Goal: Task Accomplishment & Management: Manage account settings

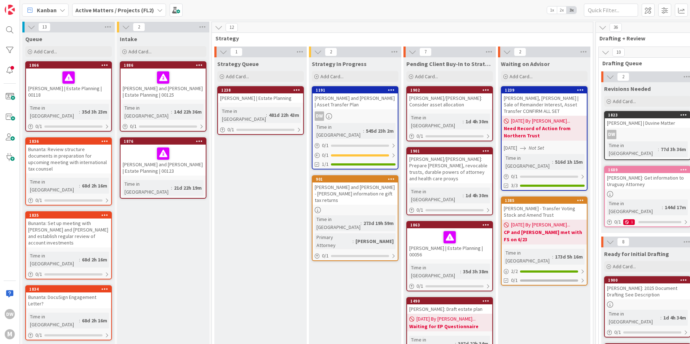
click at [158, 10] on icon at bounding box center [160, 10] width 6 height 6
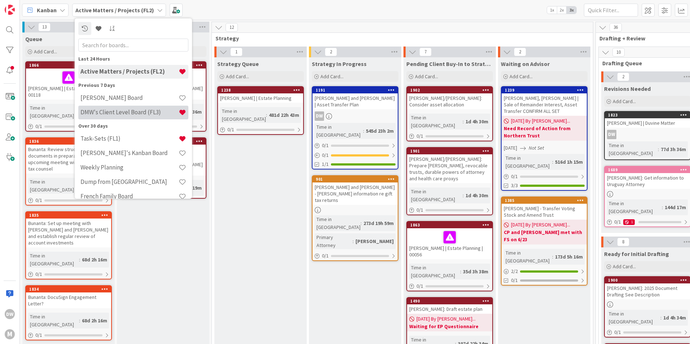
click at [133, 111] on h4 "DMW's Client Level Board (FL3)" at bounding box center [130, 112] width 98 height 7
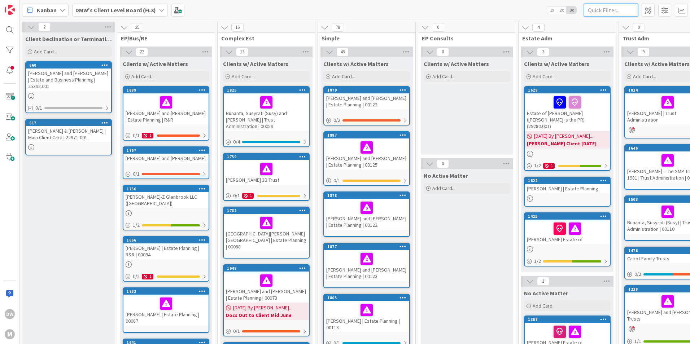
click at [612, 8] on input "text" at bounding box center [611, 10] width 54 height 13
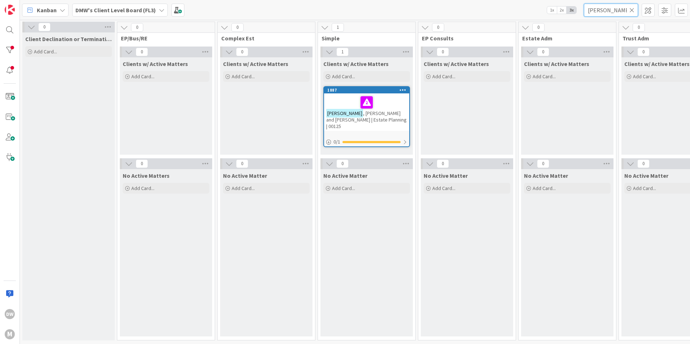
type input "[PERSON_NAME]"
click at [390, 94] on div "[PERSON_NAME] and [PERSON_NAME] | Estate Planning | 00125" at bounding box center [366, 113] width 85 height 38
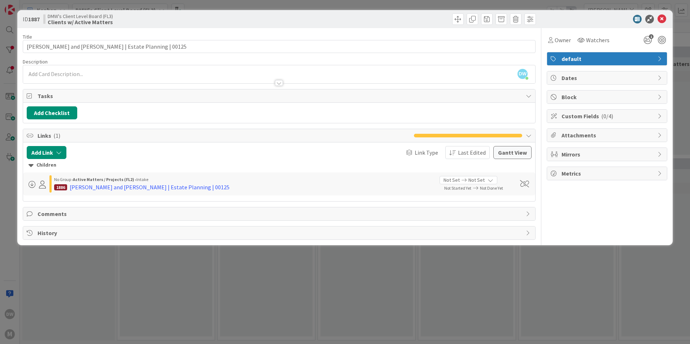
click at [57, 75] on div "DW [PERSON_NAME] just joined" at bounding box center [279, 74] width 512 height 18
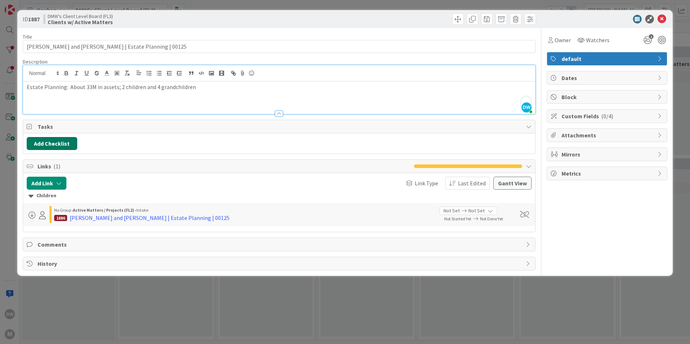
click at [51, 143] on button "Add Checklist" at bounding box center [52, 143] width 51 height 13
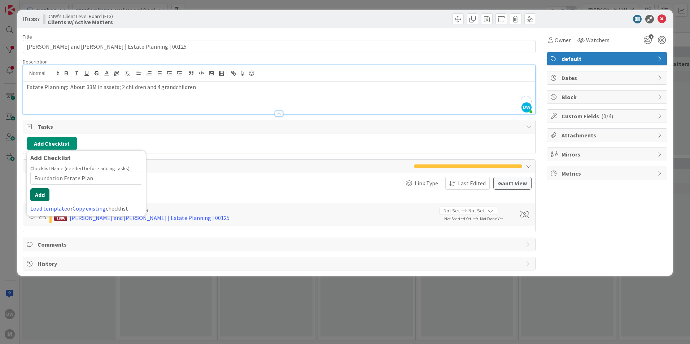
type input "Foundation Estate Plan"
click at [40, 196] on button "Add" at bounding box center [39, 194] width 19 height 13
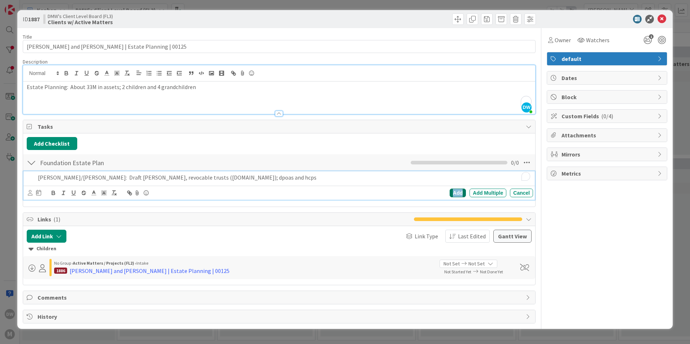
click at [461, 192] on div "Add" at bounding box center [458, 193] width 16 height 9
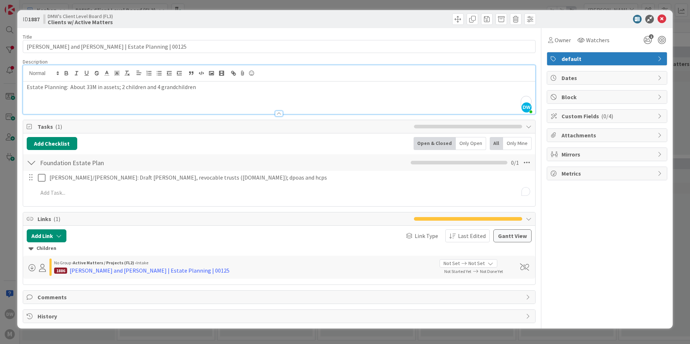
click at [206, 84] on p "Estate Planning: About 33M in assets; 2 children and 4 grandchildren" at bounding box center [279, 87] width 505 height 8
click at [114, 86] on p "Estate Planning: About 33M in assets; 2 children and 4 grandchildren;" at bounding box center [279, 87] width 505 height 8
click at [448, 86] on p "Estate Planning: About 33M in assets - 19-10 in investments and 12 in deferred …" at bounding box center [279, 87] width 505 height 8
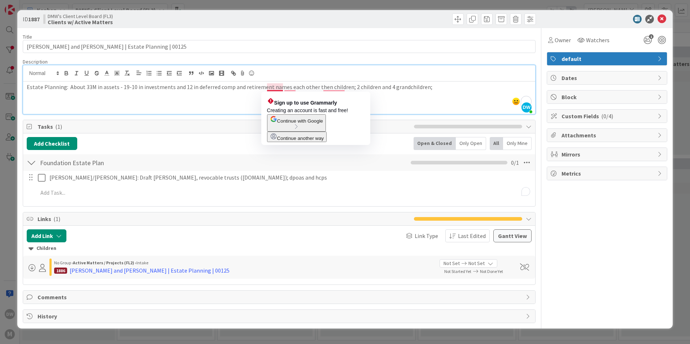
click at [268, 89] on p "Estate Planning: About 33M in assets - 19-10 in investments and 12 in deferred …" at bounding box center [279, 87] width 505 height 8
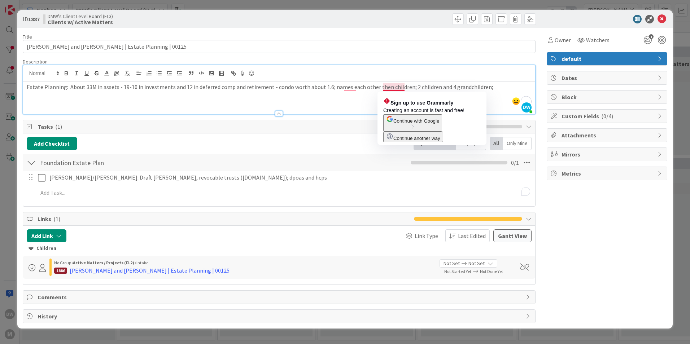
click at [404, 87] on p "Estate Planning: About 33M in assets - 19-10 in investments and 12 in deferred …" at bounding box center [279, 87] width 505 height 8
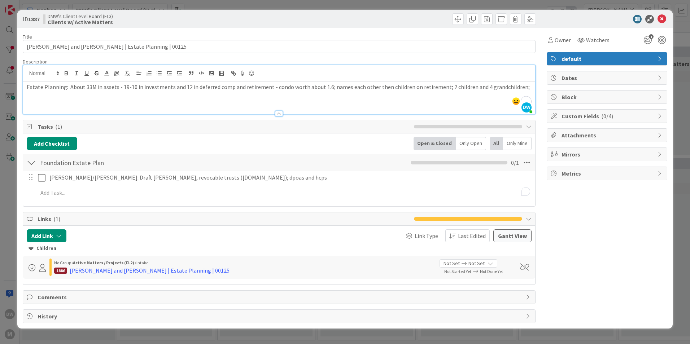
click at [533, 86] on div "Estate Planning: About 33M in assets - 19-10 in investments and 12 in deferred …" at bounding box center [279, 98] width 512 height 32
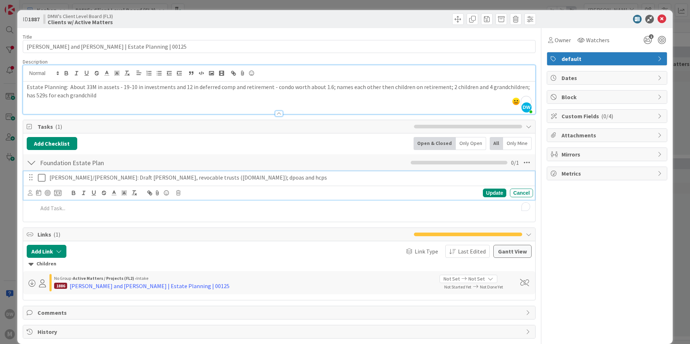
click at [94, 179] on p "[PERSON_NAME]/[PERSON_NAME]: Draft [PERSON_NAME], revocable trusts ([DOMAIN_NAM…" at bounding box center [289, 178] width 481 height 8
click at [58, 192] on icon at bounding box center [57, 193] width 7 height 6
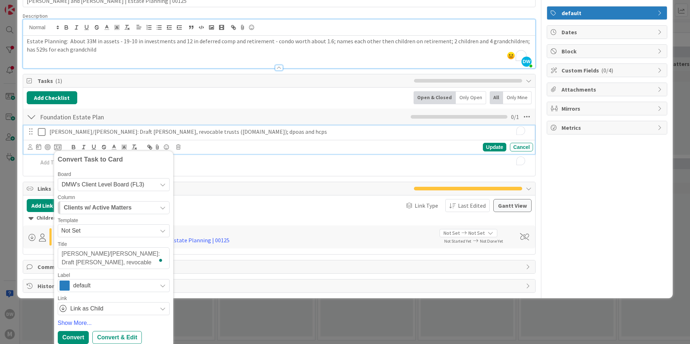
scroll to position [49, 0]
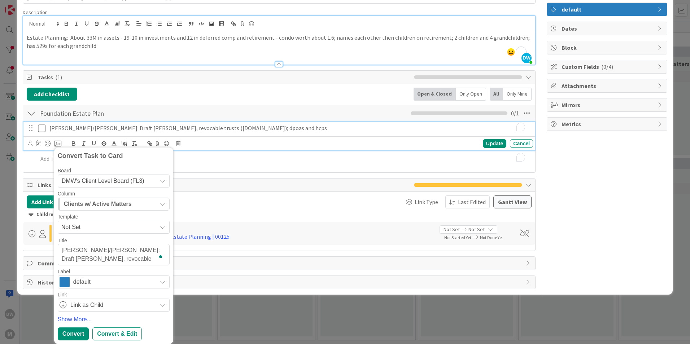
click at [153, 282] on span "default" at bounding box center [113, 282] width 80 height 10
click at [162, 182] on icon at bounding box center [163, 181] width 6 height 6
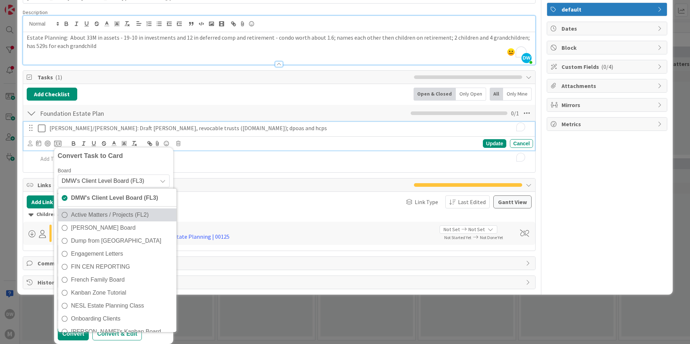
click at [142, 214] on span "Active Matters / Projects (FL2)" at bounding box center [122, 215] width 102 height 11
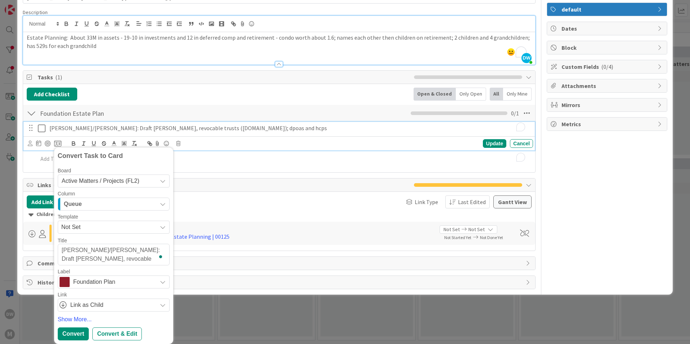
click at [149, 207] on div "Queue" at bounding box center [109, 205] width 95 height 12
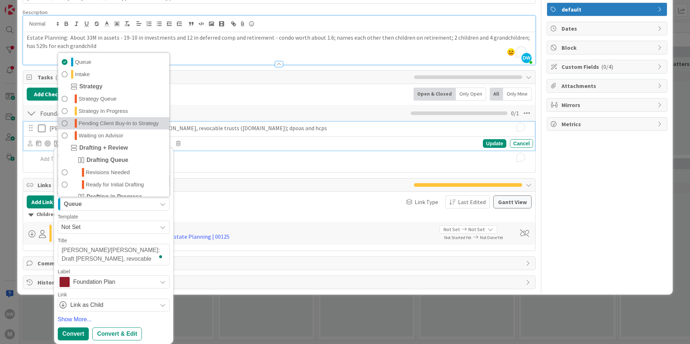
click at [146, 123] on span "Pending Client Buy-In to Strategy" at bounding box center [119, 123] width 80 height 9
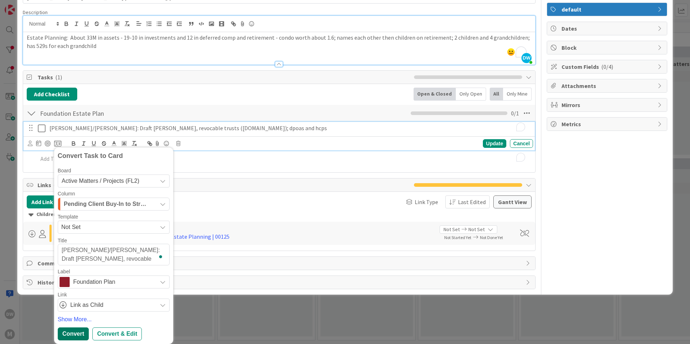
click at [71, 334] on div "Convert" at bounding box center [73, 334] width 31 height 13
type textarea "x"
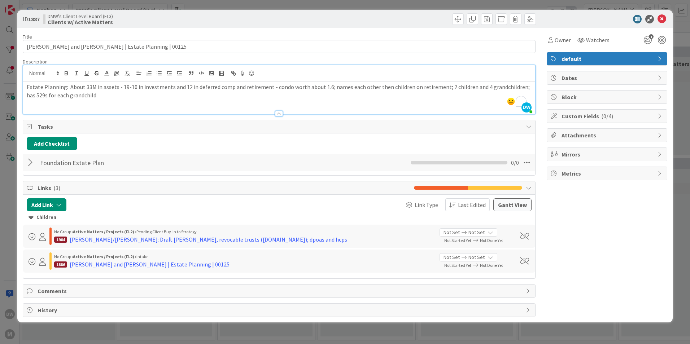
scroll to position [0, 0]
click at [662, 19] on icon at bounding box center [662, 19] width 9 height 9
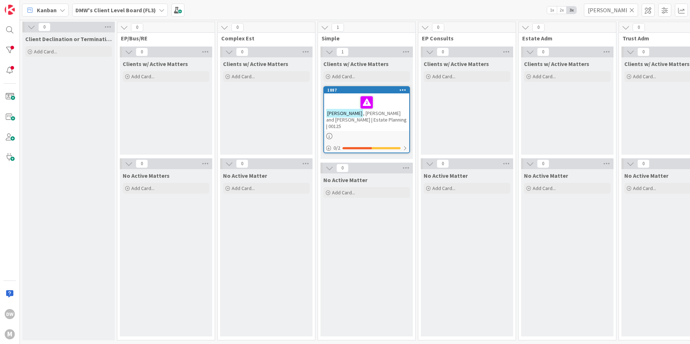
click at [634, 9] on icon at bounding box center [632, 10] width 5 height 6
click at [612, 9] on input "text" at bounding box center [611, 10] width 54 height 13
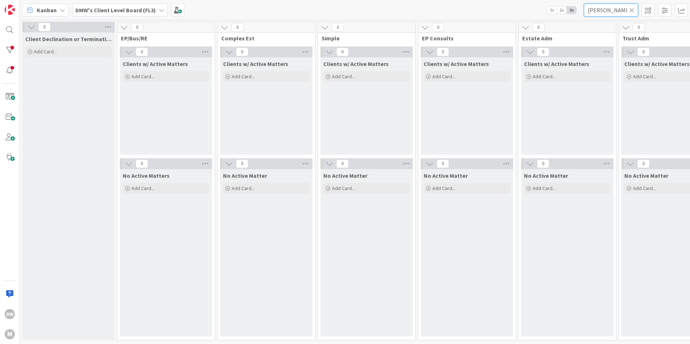
type input "[PERSON_NAME]"
click at [634, 9] on icon at bounding box center [632, 10] width 5 height 6
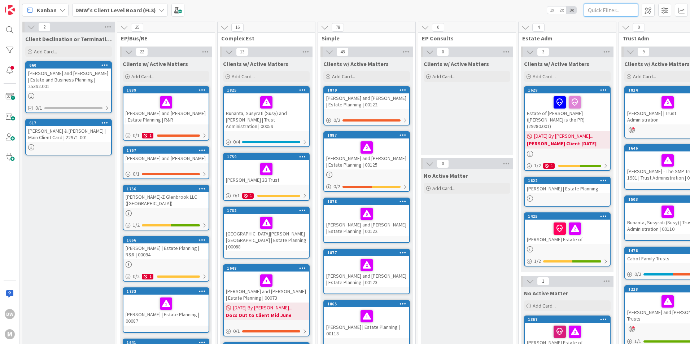
click at [613, 11] on input "text" at bounding box center [611, 10] width 54 height 13
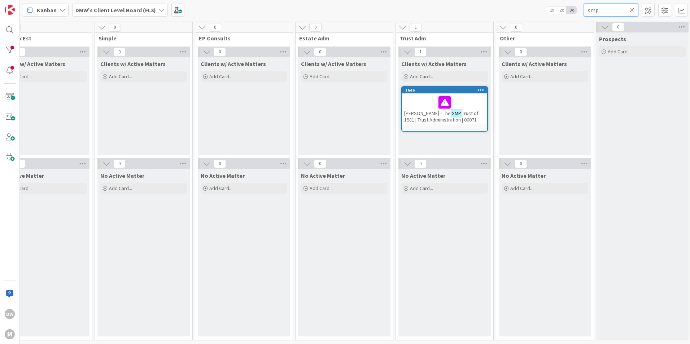
scroll to position [0, 231]
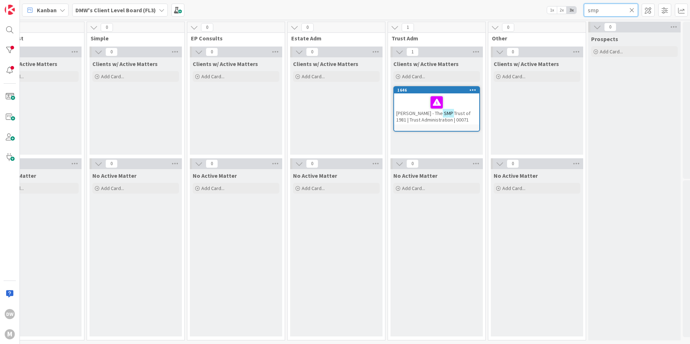
type input "smp"
click at [422, 118] on span "Trust of 1981 | Trust Administration | 00071" at bounding box center [433, 116] width 74 height 13
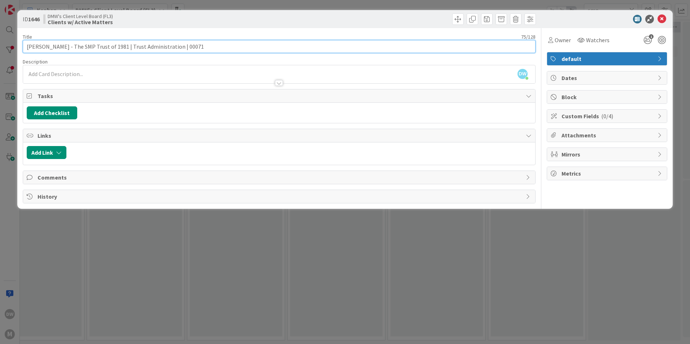
drag, startPoint x: 76, startPoint y: 47, endPoint x: 14, endPoint y: 42, distance: 62.6
click at [14, 42] on div "ID 1646 DMW's Client Level Board (FL3) Clients w/ Active Matters Title 75 / 128…" at bounding box center [345, 172] width 690 height 344
type input "St. [PERSON_NAME] - The SMP Trust of 1981 | Trust Administration | 00071"
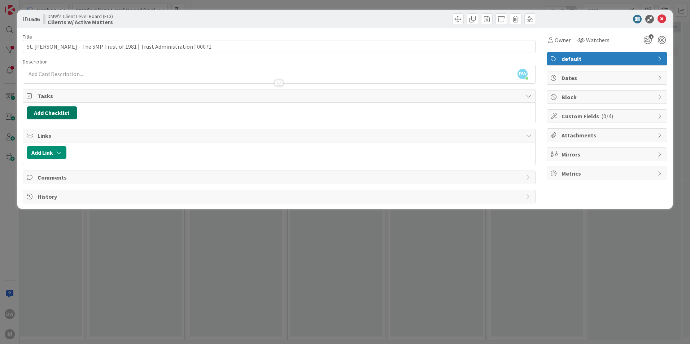
click at [57, 110] on button "Add Checklist" at bounding box center [52, 113] width 51 height 13
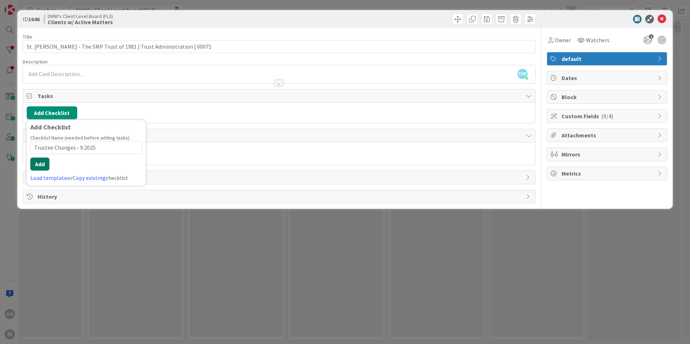
type input "Trustee Changes - 9.2025"
click at [35, 164] on button "Add" at bounding box center [39, 164] width 19 height 13
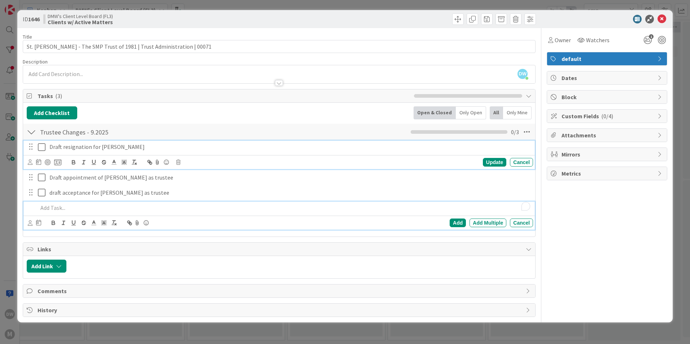
click at [49, 145] on div "Draft resignation for [PERSON_NAME]" at bounding box center [290, 147] width 487 height 13
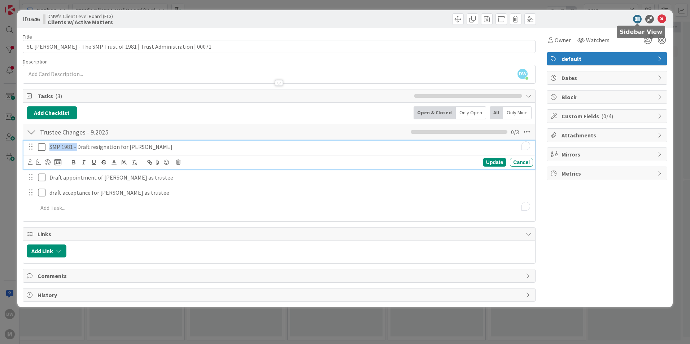
copy p "SMP 1981 -"
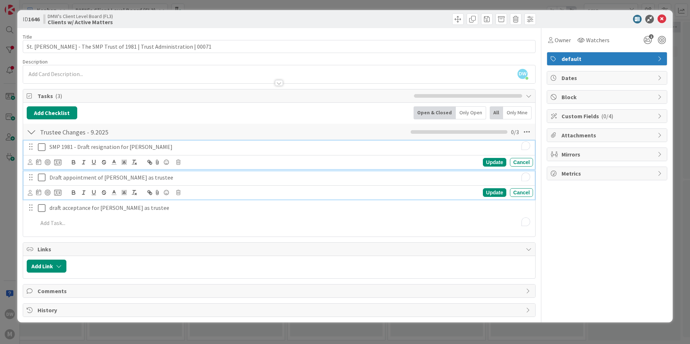
click at [50, 177] on p "Draft appointment of [PERSON_NAME] as trustee" at bounding box center [289, 178] width 481 height 8
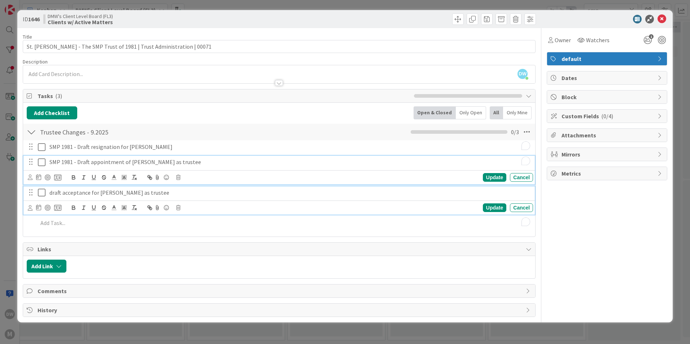
click at [49, 194] on div "draft acceptance for [PERSON_NAME] as trustee" at bounding box center [290, 193] width 487 height 13
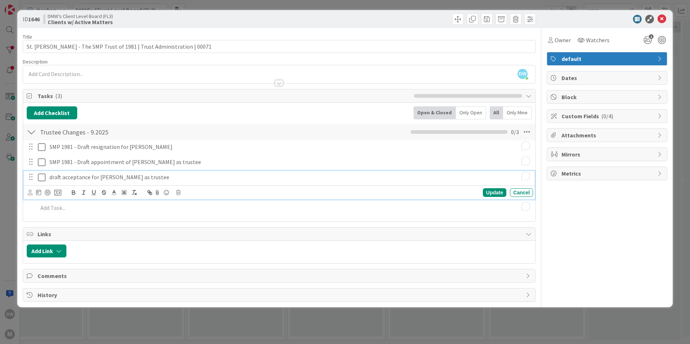
paste div "To enrich screen reader interactions, please activate Accessibility in Grammarl…"
click at [59, 194] on icon at bounding box center [57, 193] width 7 height 6
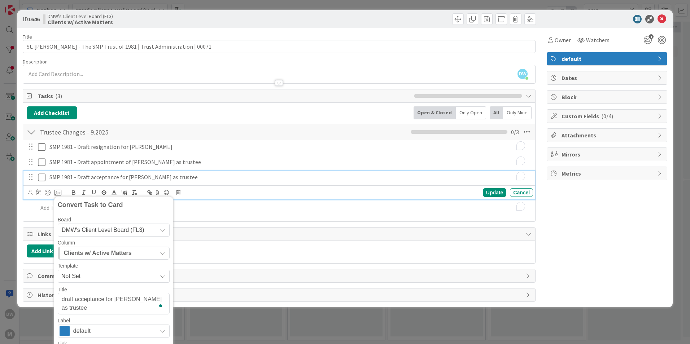
click at [158, 229] on div "DMW's Client Level Board (FL3)" at bounding box center [114, 230] width 112 height 13
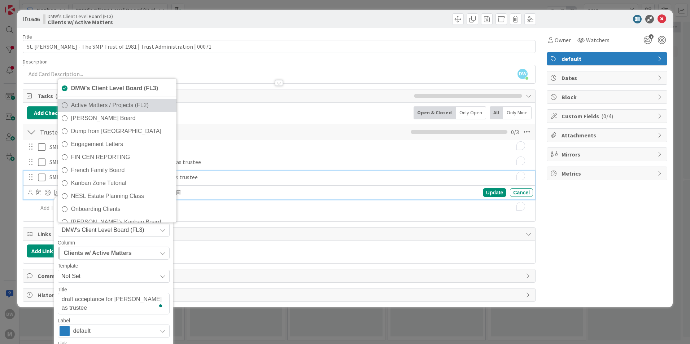
click at [147, 106] on span "Active Matters / Projects (FL2)" at bounding box center [122, 105] width 102 height 11
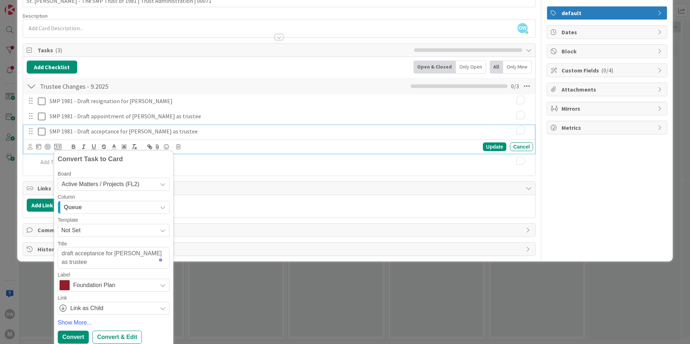
scroll to position [49, 0]
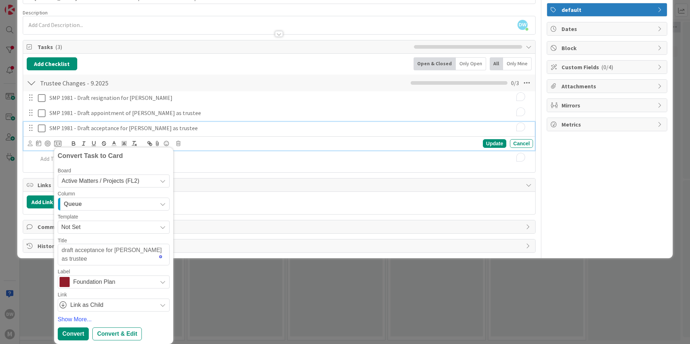
click at [148, 279] on span "Foundation Plan" at bounding box center [113, 282] width 80 height 10
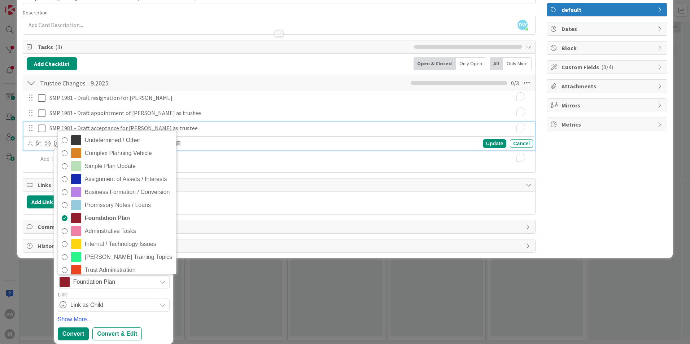
drag, startPoint x: 122, startPoint y: 268, endPoint x: 118, endPoint y: 278, distance: 10.5
click at [122, 268] on span "Trust Administration" at bounding box center [129, 270] width 88 height 11
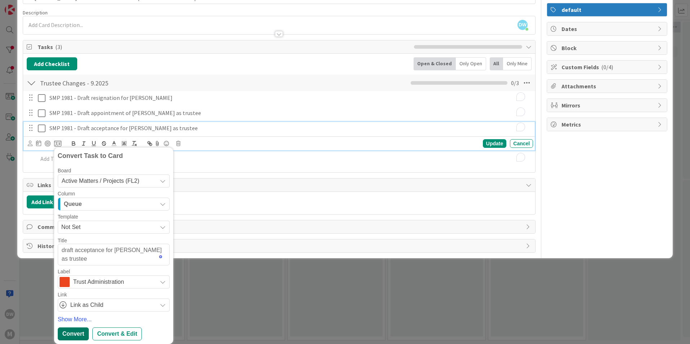
click at [68, 334] on div "Convert" at bounding box center [73, 334] width 31 height 13
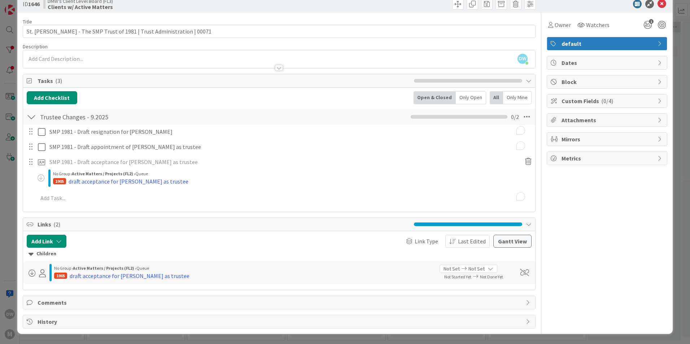
scroll to position [0, 0]
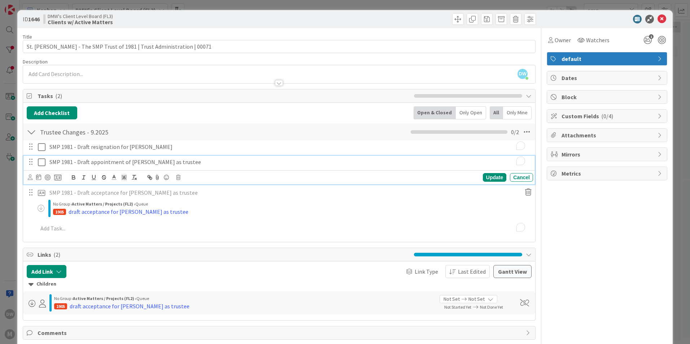
click at [103, 162] on p "SMP 1981 - Draft appointment of [PERSON_NAME] as trustee" at bounding box center [289, 162] width 481 height 8
click at [60, 178] on icon at bounding box center [57, 177] width 7 height 6
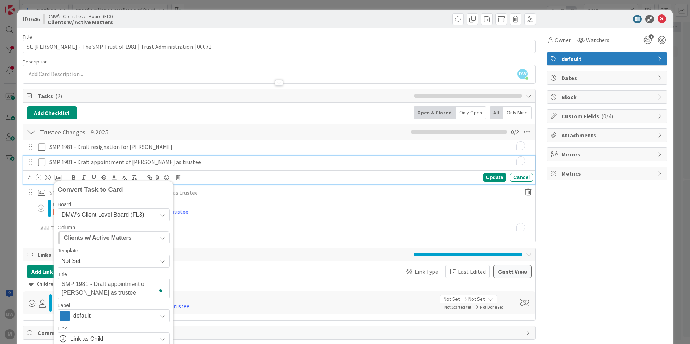
click at [157, 215] on div "DMW's Client Level Board (FL3)" at bounding box center [114, 215] width 112 height 13
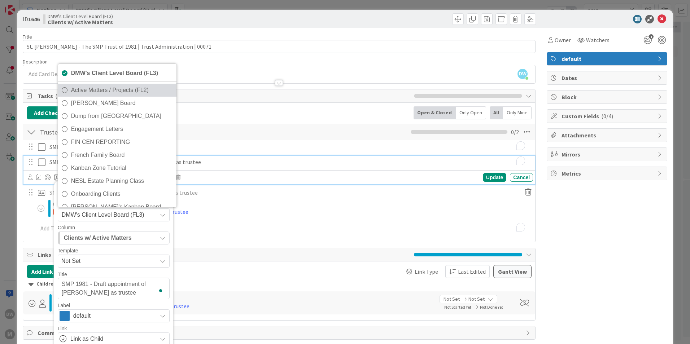
click at [140, 90] on span "Active Matters / Projects (FL2)" at bounding box center [122, 90] width 102 height 11
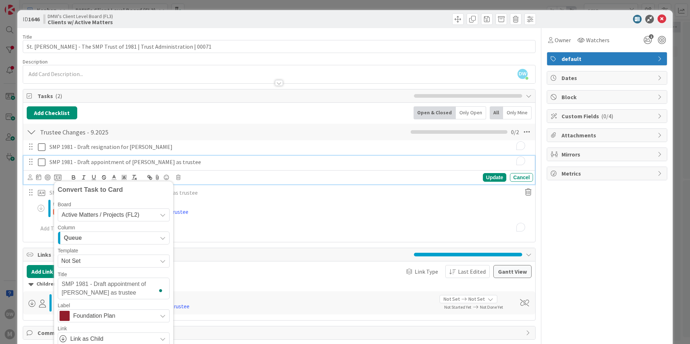
click at [107, 238] on div "Queue" at bounding box center [109, 239] width 95 height 12
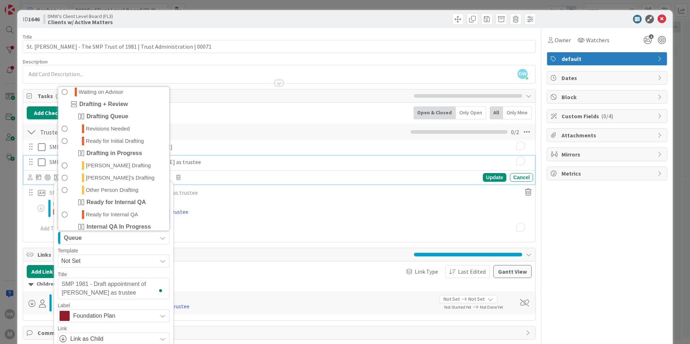
scroll to position [81, 0]
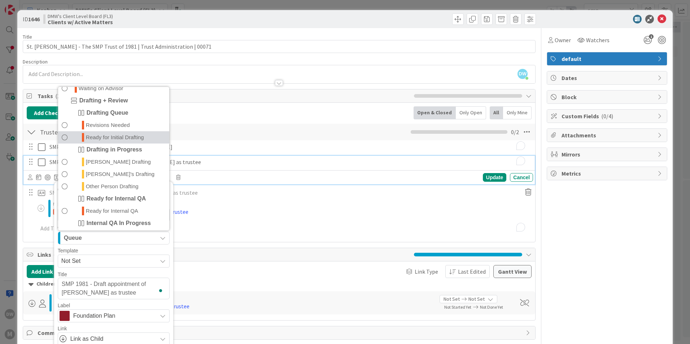
click at [131, 140] on span "Ready for Initial Drafting" at bounding box center [115, 137] width 58 height 9
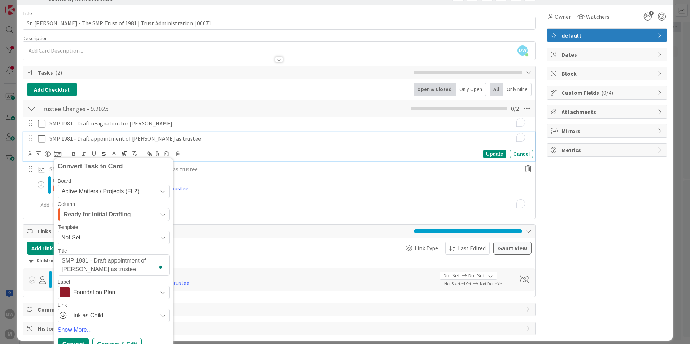
scroll to position [34, 0]
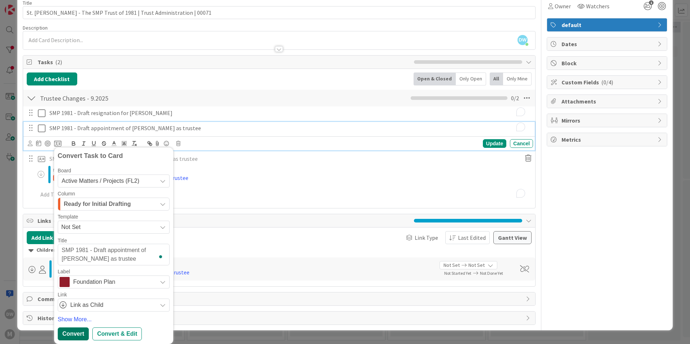
click at [75, 334] on div "Convert" at bounding box center [73, 334] width 31 height 13
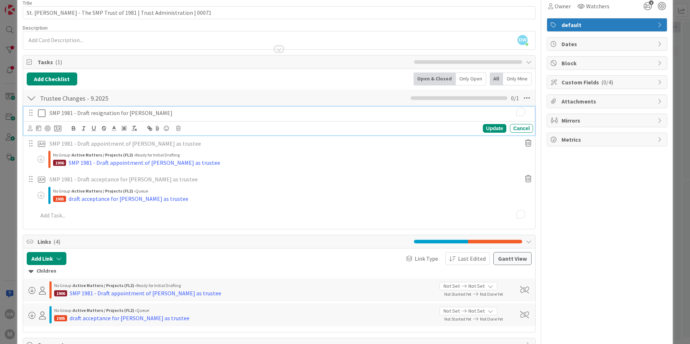
click at [104, 114] on p "SMP 1981 - Draft resignation for [PERSON_NAME]" at bounding box center [289, 113] width 481 height 8
click at [57, 129] on icon at bounding box center [57, 128] width 7 height 6
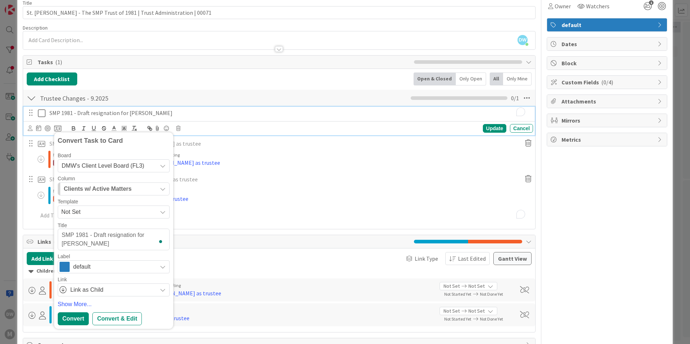
click at [161, 166] on icon at bounding box center [163, 166] width 6 height 6
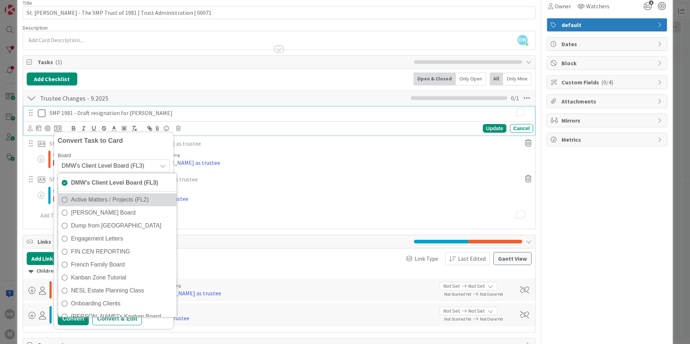
click at [152, 198] on span "Active Matters / Projects (FL2)" at bounding box center [122, 200] width 102 height 11
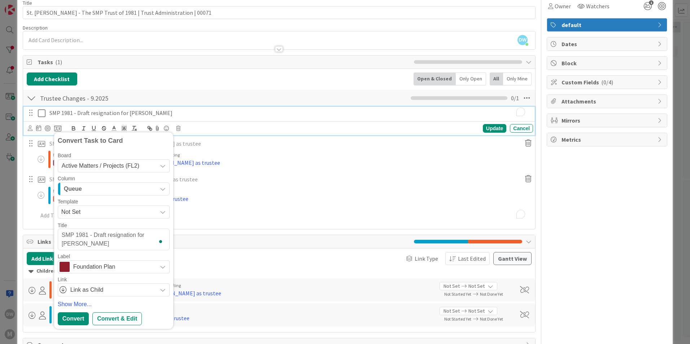
click at [81, 191] on span "Queue" at bounding box center [73, 189] width 18 height 9
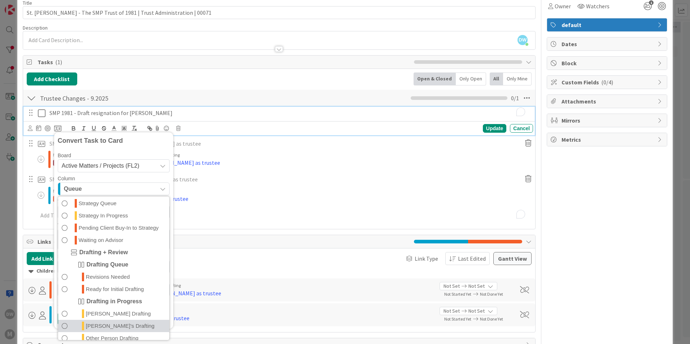
scroll to position [36, 0]
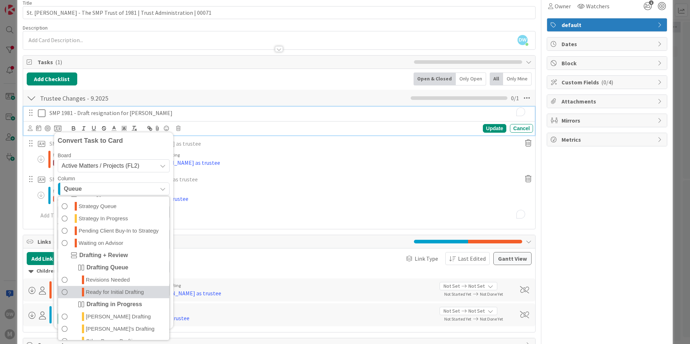
click at [146, 292] on link "Ready for Initial Drafting" at bounding box center [113, 292] width 111 height 12
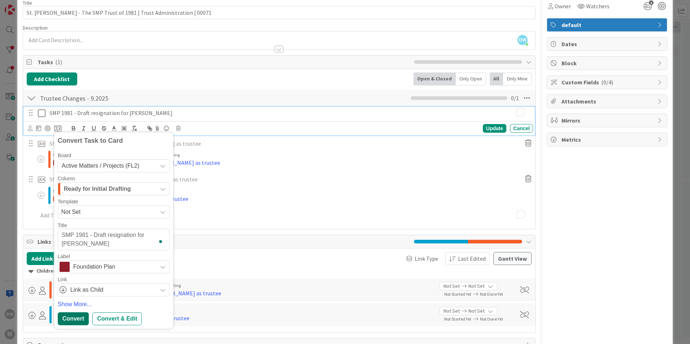
click at [78, 316] on div "Convert" at bounding box center [73, 319] width 31 height 13
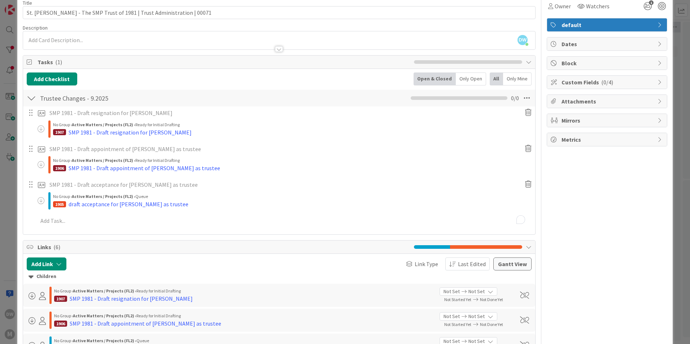
type textarea "x"
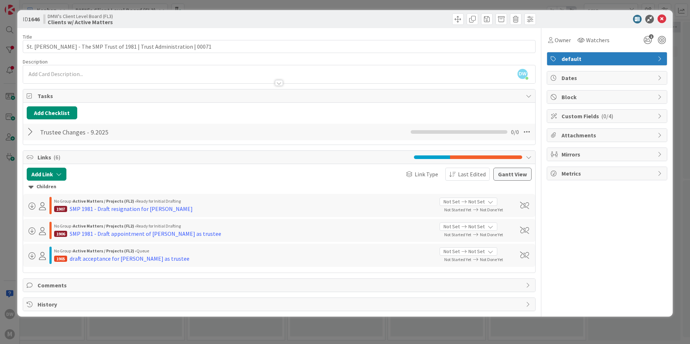
scroll to position [0, 0]
click at [117, 258] on div "draft acceptance for [PERSON_NAME] as trustee" at bounding box center [130, 259] width 120 height 9
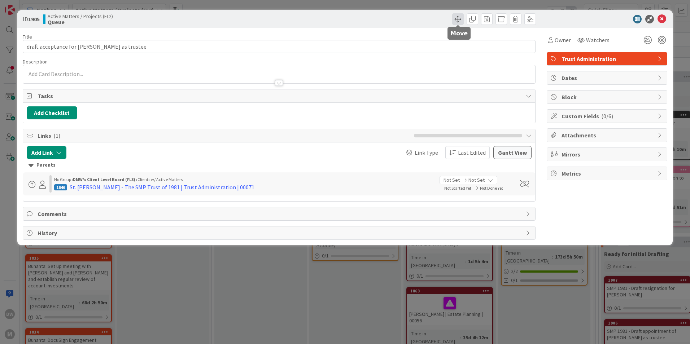
click at [456, 19] on span at bounding box center [458, 19] width 12 height 12
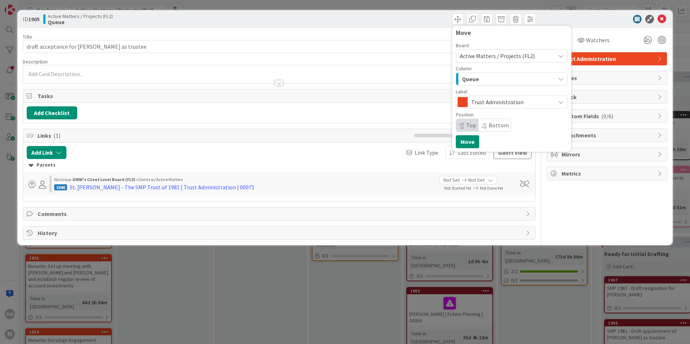
click at [564, 79] on icon "button" at bounding box center [561, 79] width 6 height 6
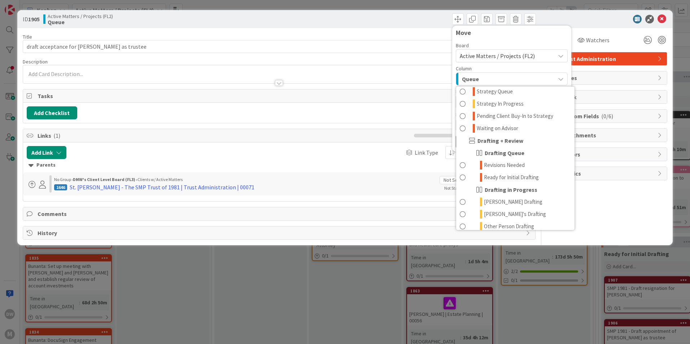
scroll to position [48, 0]
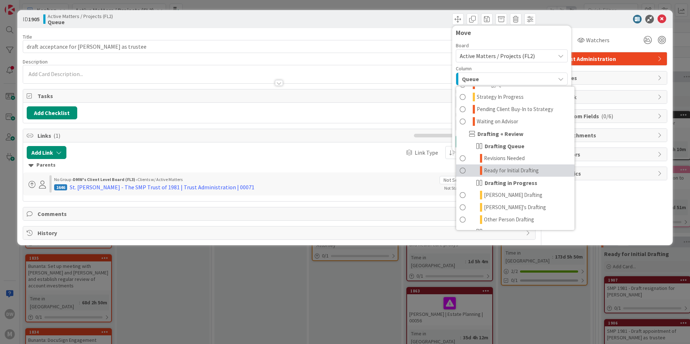
click at [532, 170] on span "Ready for Initial Drafting" at bounding box center [511, 170] width 55 height 9
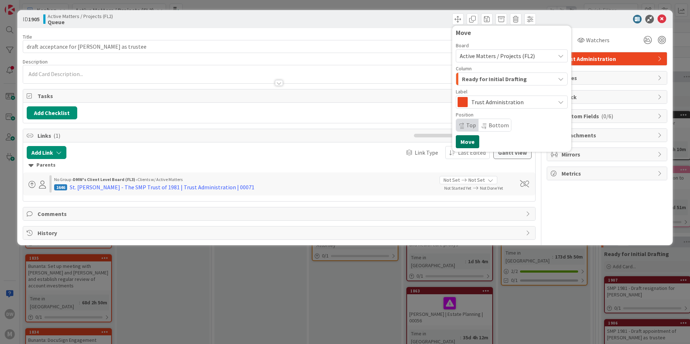
click at [472, 141] on button "Move" at bounding box center [467, 141] width 23 height 13
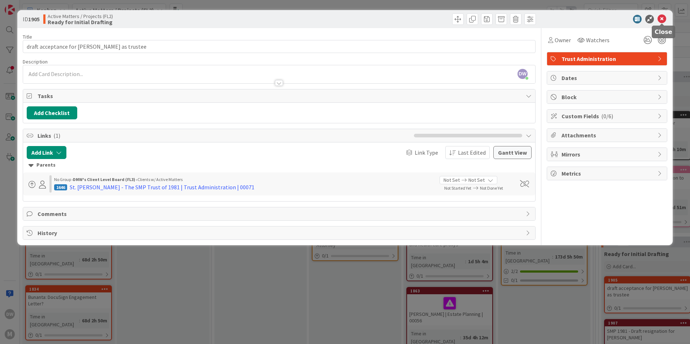
click at [662, 18] on icon at bounding box center [662, 19] width 9 height 9
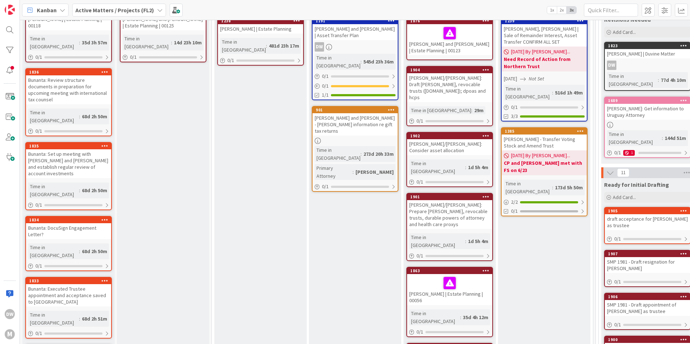
scroll to position [72, 0]
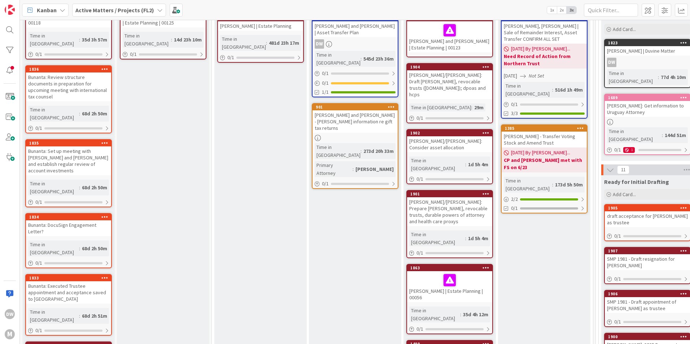
click at [74, 282] on div "Bunanta: Executed Trustee appointment and acceptance saved to [GEOGRAPHIC_DATA]" at bounding box center [68, 293] width 85 height 22
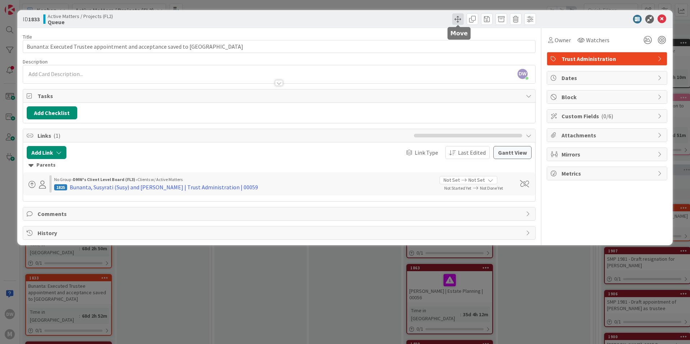
click at [458, 17] on span at bounding box center [458, 19] width 12 height 12
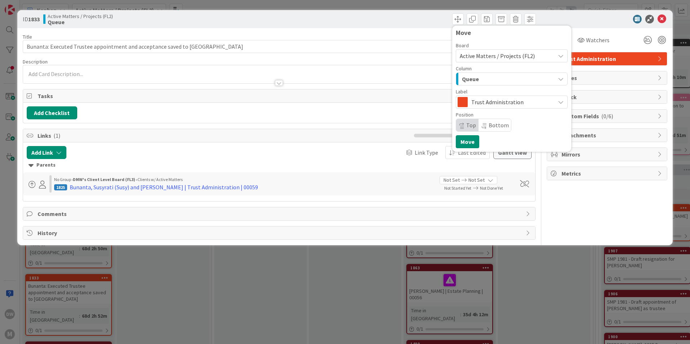
click at [563, 58] on icon at bounding box center [561, 56] width 6 height 6
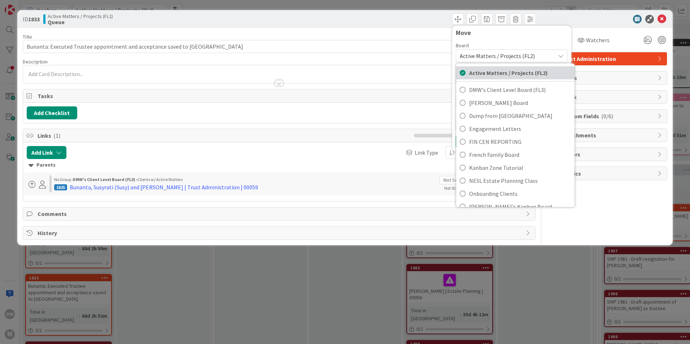
click at [511, 76] on span "Active Matters / Projects (FL2)" at bounding box center [520, 73] width 102 height 11
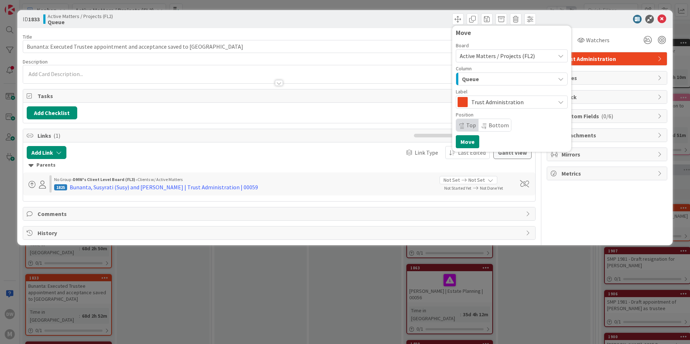
click at [565, 81] on button "Queue" at bounding box center [512, 79] width 112 height 13
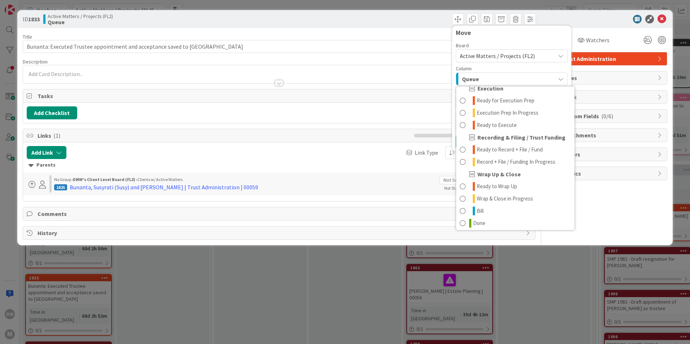
scroll to position [267, 0]
click at [499, 221] on link "Done" at bounding box center [515, 221] width 118 height 12
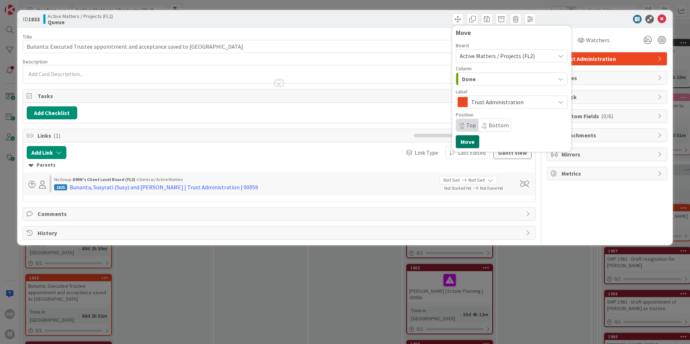
click at [468, 141] on button "Move" at bounding box center [467, 141] width 23 height 13
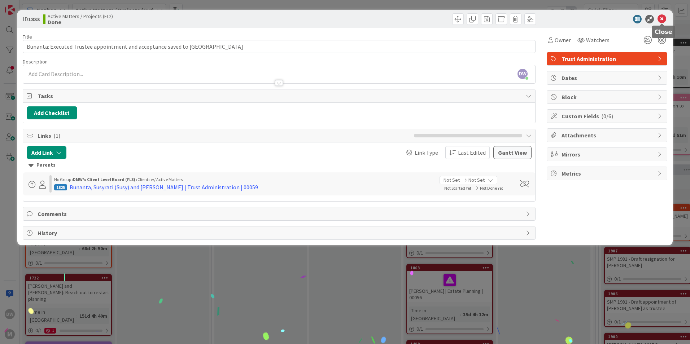
click at [663, 18] on icon at bounding box center [662, 19] width 9 height 9
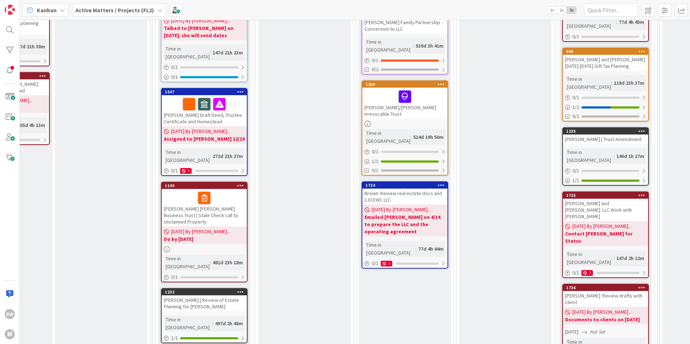
scroll to position [542, 443]
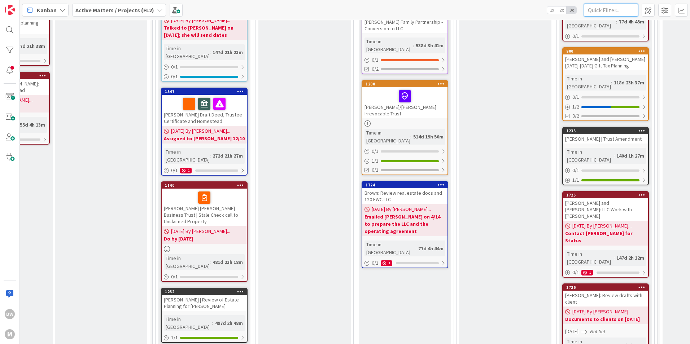
click at [604, 11] on input "text" at bounding box center [611, 10] width 54 height 13
type input "dodge"
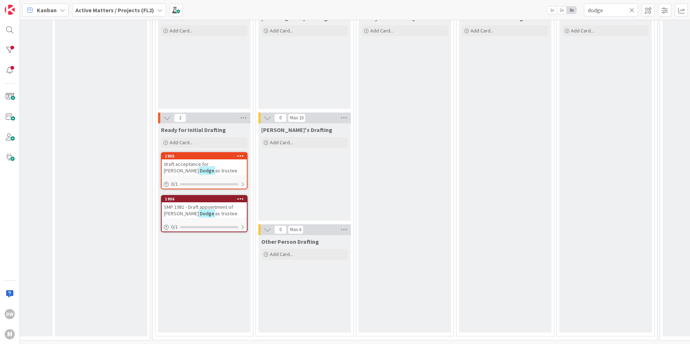
click at [209, 161] on span "draft acceptance for [PERSON_NAME]" at bounding box center [186, 167] width 45 height 13
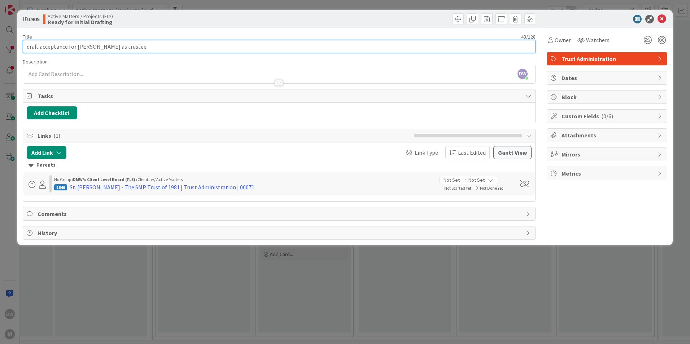
click at [89, 47] on input "draft acceptance for [PERSON_NAME] as trustee" at bounding box center [279, 46] width 513 height 13
type input "draft acceptance for [PERSON_NAME] as trustee"
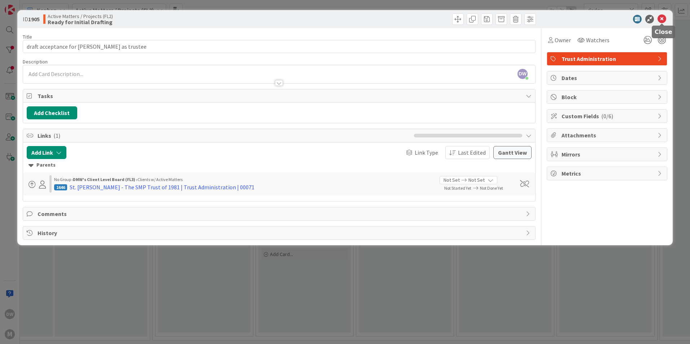
click at [664, 17] on icon at bounding box center [662, 19] width 9 height 9
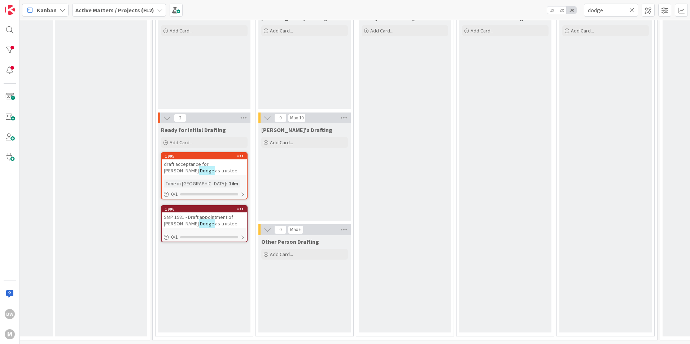
click at [209, 216] on div "SMP 1981 - Draft appointment of [PERSON_NAME] as trustee" at bounding box center [204, 221] width 85 height 16
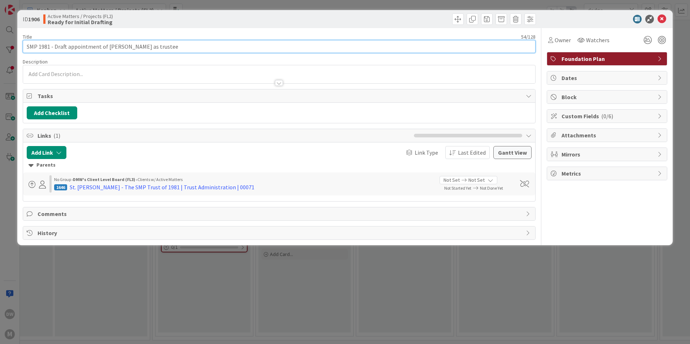
click at [118, 48] on input "SMP 1981 - Draft appointment of [PERSON_NAME] as trustee" at bounding box center [279, 46] width 513 height 13
type input "SMP 1981 - Draft appointment of [PERSON_NAME] as trustee"
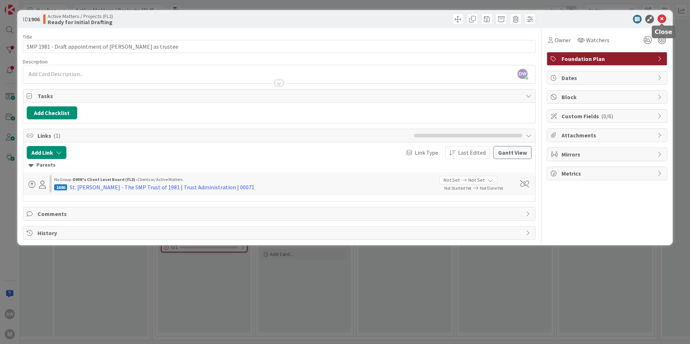
click at [664, 17] on icon at bounding box center [662, 19] width 9 height 9
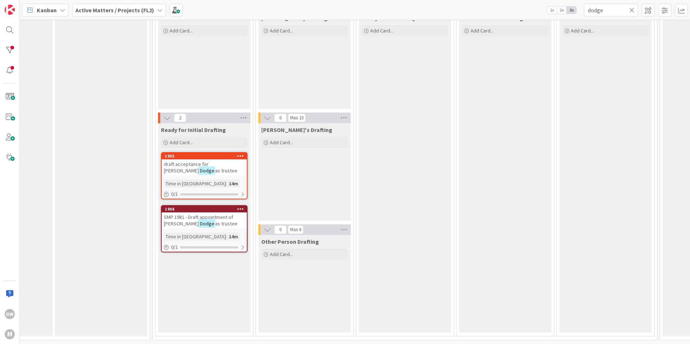
scroll to position [0, 443]
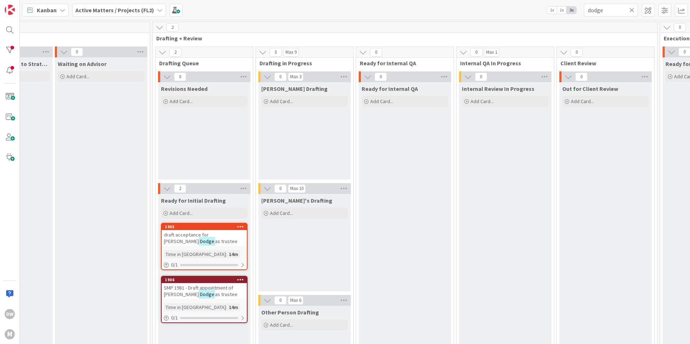
click at [633, 10] on icon at bounding box center [632, 10] width 5 height 6
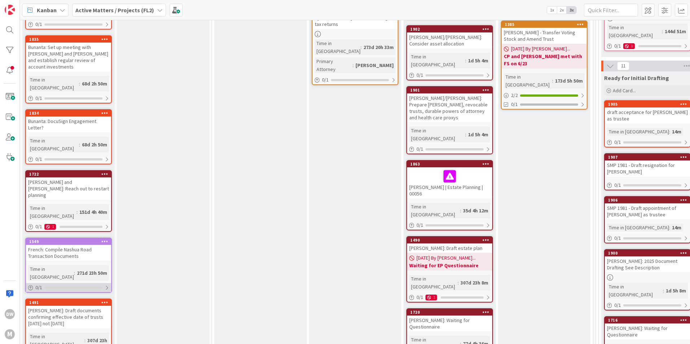
scroll to position [181, 0]
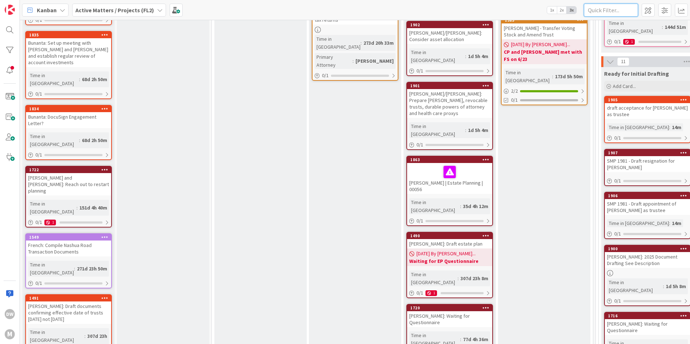
click at [611, 13] on input "text" at bounding box center [611, 10] width 54 height 13
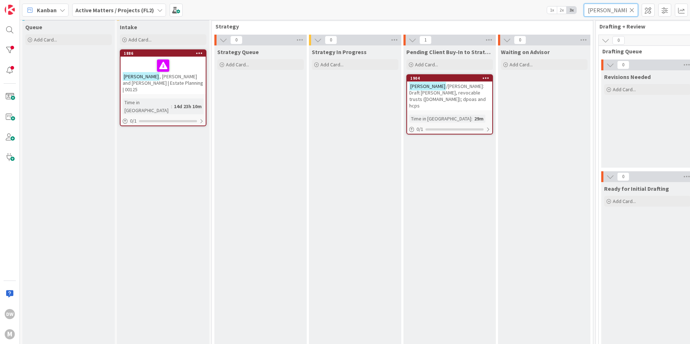
scroll to position [0, 0]
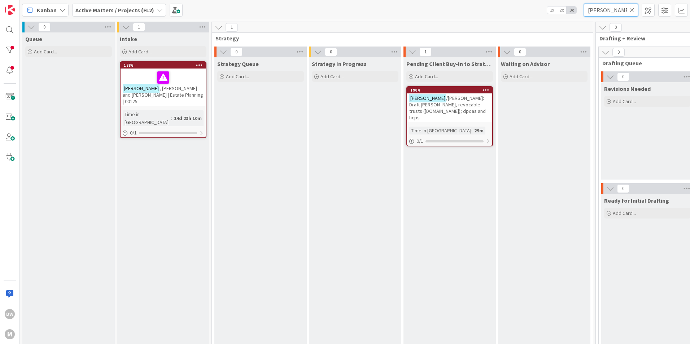
type input "[PERSON_NAME]"
click at [465, 97] on span "/[PERSON_NAME]: Draft [PERSON_NAME], revocable trusts ([DOMAIN_NAME]); dpoas an…" at bounding box center [447, 108] width 77 height 26
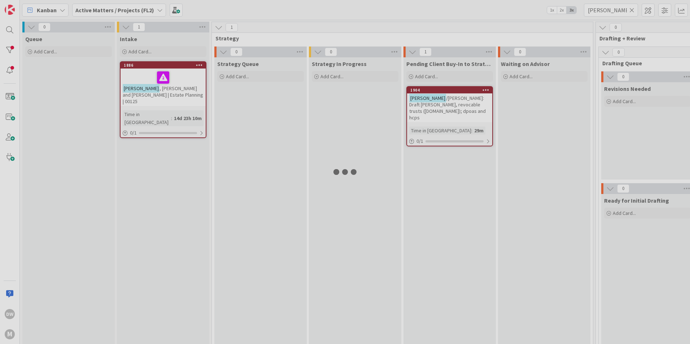
click at [465, 97] on div at bounding box center [345, 172] width 690 height 344
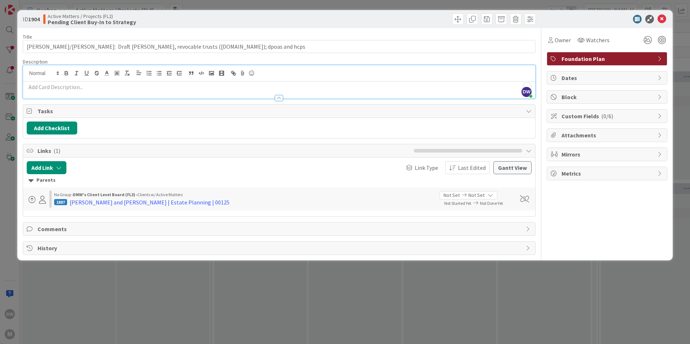
click at [75, 74] on div "DW [PERSON_NAME] just joined" at bounding box center [279, 81] width 512 height 33
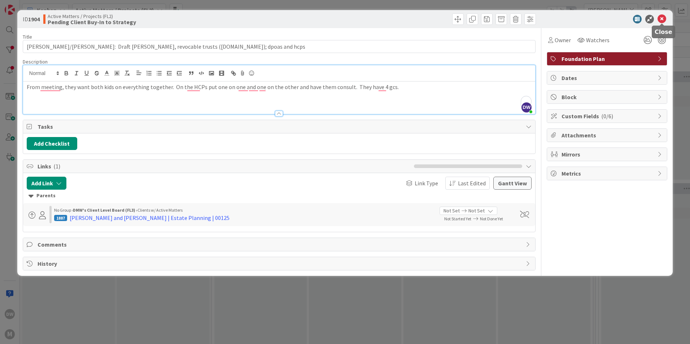
click at [664, 18] on icon at bounding box center [662, 19] width 9 height 9
